Goal: Information Seeking & Learning: Learn about a topic

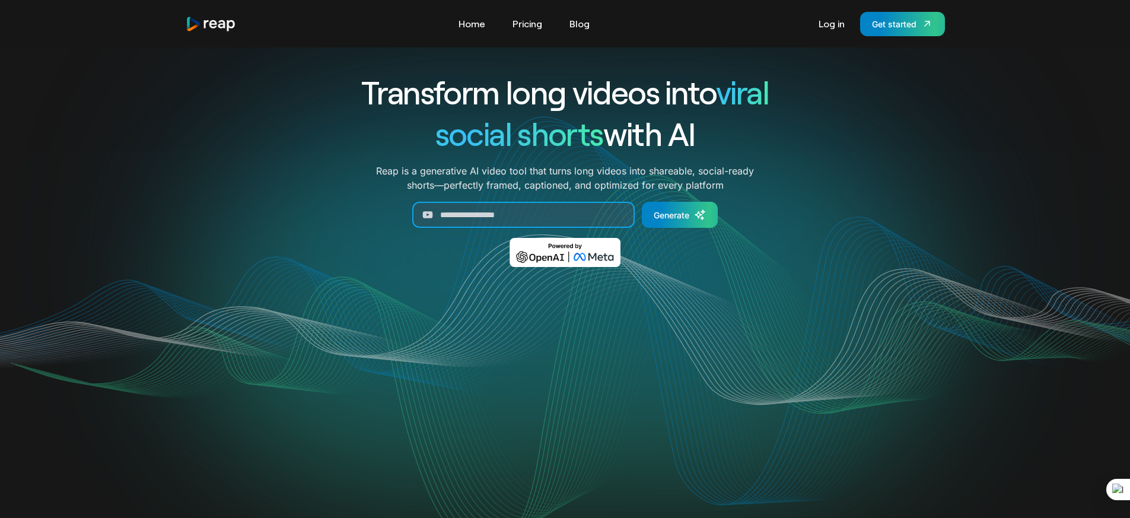
click at [537, 219] on input "Generate Form" at bounding box center [523, 215] width 222 height 26
click at [528, 31] on link "Pricing" at bounding box center [527, 23] width 42 height 19
